Goal: Communication & Community: Answer question/provide support

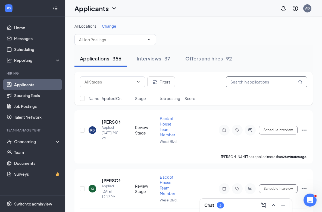
click at [258, 84] on input "text" at bounding box center [267, 82] width 82 height 11
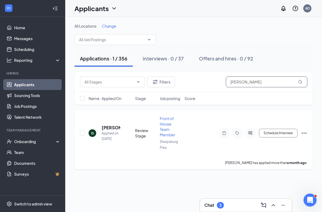
type input "[PERSON_NAME]"
click at [304, 134] on icon "Ellipses" at bounding box center [304, 133] width 7 height 7
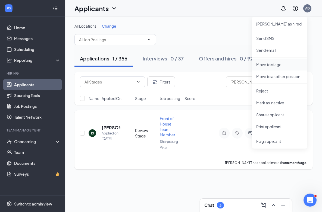
click at [273, 65] on p "Move to stage" at bounding box center [279, 64] width 47 height 5
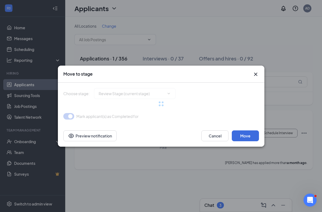
type input "Phone Interview (next stage)"
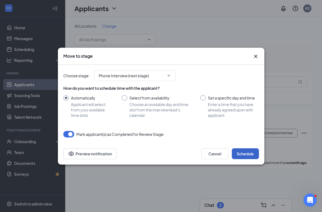
click at [243, 154] on button "Schedule" at bounding box center [245, 154] width 27 height 11
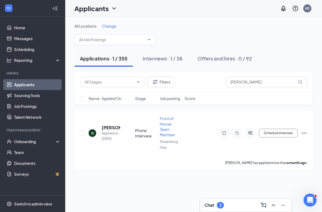
click at [236, 204] on div "Chat 3" at bounding box center [245, 205] width 83 height 9
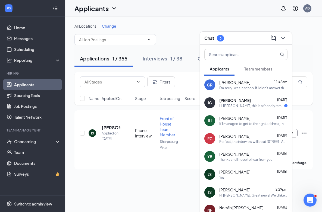
click at [257, 71] on div "Team members" at bounding box center [258, 68] width 28 height 5
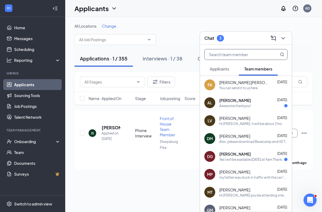
click at [232, 54] on input "text" at bounding box center [237, 54] width 64 height 10
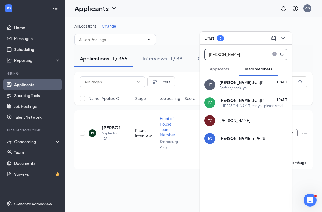
type input "[PERSON_NAME]"
click at [230, 81] on div "[PERSON_NAME] than [PERSON_NAME]" at bounding box center [243, 82] width 49 height 5
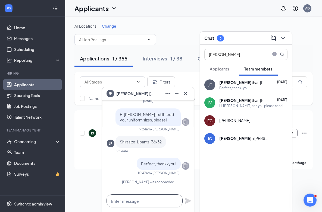
click at [131, 202] on textarea at bounding box center [145, 201] width 76 height 13
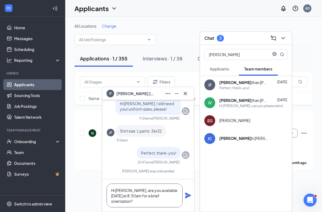
type textarea "Hi [PERSON_NAME], are you available [DATE] at 8:30am for a brief orientation?"
click at [188, 195] on icon "Plane" at bounding box center [188, 196] width 6 height 6
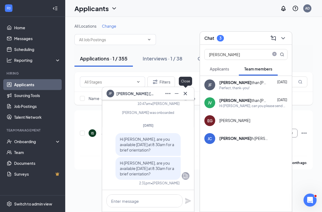
click at [184, 92] on icon "Cross" at bounding box center [185, 93] width 7 height 7
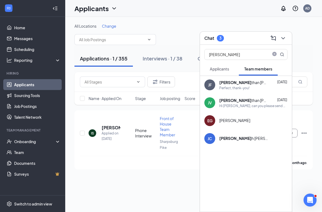
click at [242, 36] on div "Chat 3" at bounding box center [245, 38] width 83 height 8
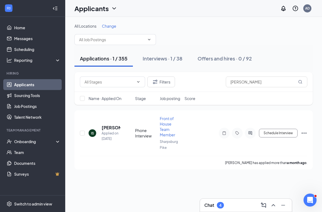
click at [236, 203] on div "Chat 4" at bounding box center [245, 205] width 83 height 9
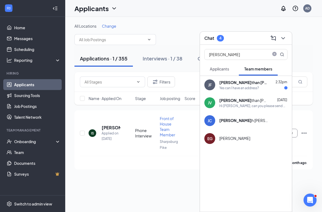
click at [234, 90] on div "[PERSON_NAME] than [PERSON_NAME] 2:32pm Yes can I have an address?" at bounding box center [246, 85] width 92 height 18
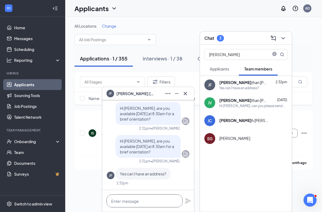
click at [121, 206] on textarea at bounding box center [145, 201] width 76 height 13
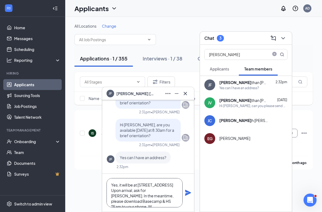
scroll to position [5, 0]
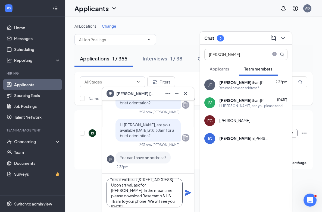
click at [145, 196] on textarea "Yes, it will be at [STREET_ADDRESS] Upon arrival, ask for [PERSON_NAME]. In the…" at bounding box center [145, 193] width 76 height 29
click at [171, 203] on textarea "Yes, it will be at [STREET_ADDRESS] Upon arrival, ask for [PERSON_NAME]. In the…" at bounding box center [145, 193] width 76 height 29
type textarea "Yes, it will be at [STREET_ADDRESS] Upon arrival, ask for [PERSON_NAME]. In the…"
click at [187, 191] on icon "Plane" at bounding box center [188, 193] width 6 height 6
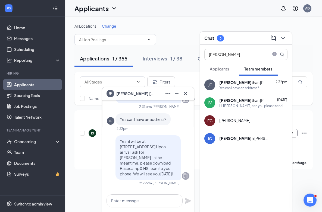
scroll to position [0, 0]
